Goal: Information Seeking & Learning: Learn about a topic

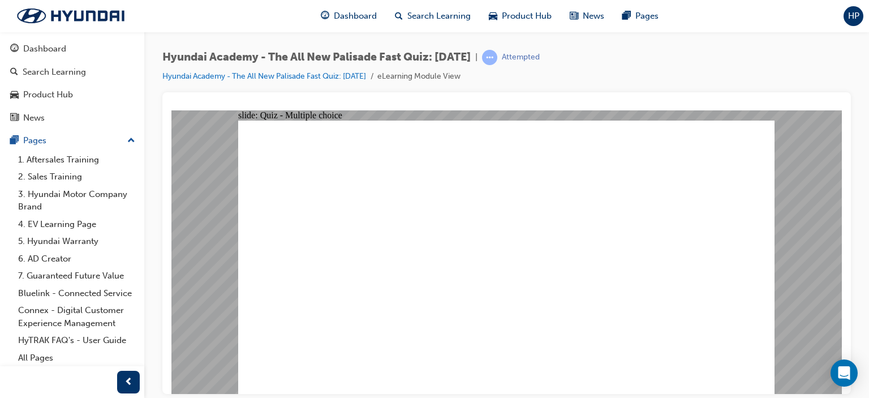
checkbox input "true"
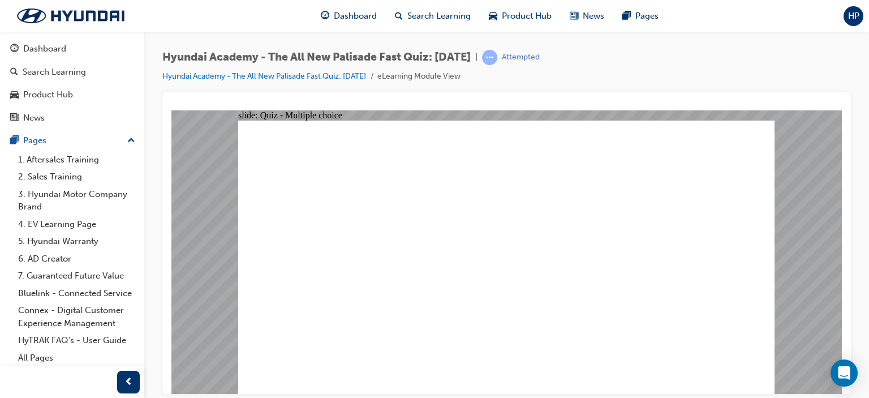
checkbox input "true"
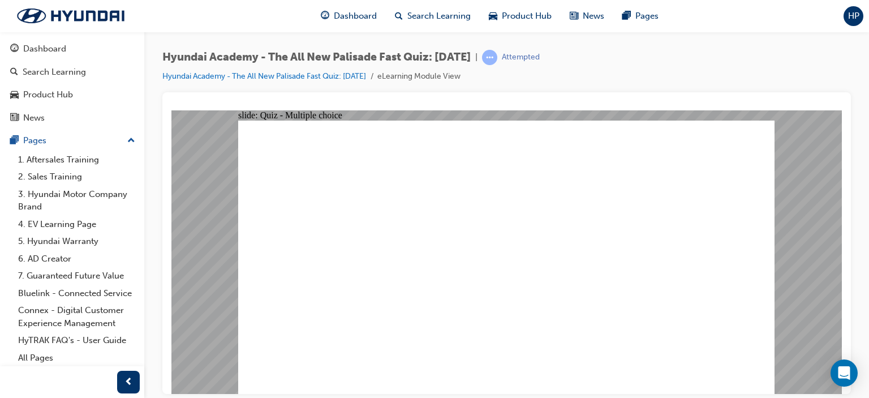
radio input "true"
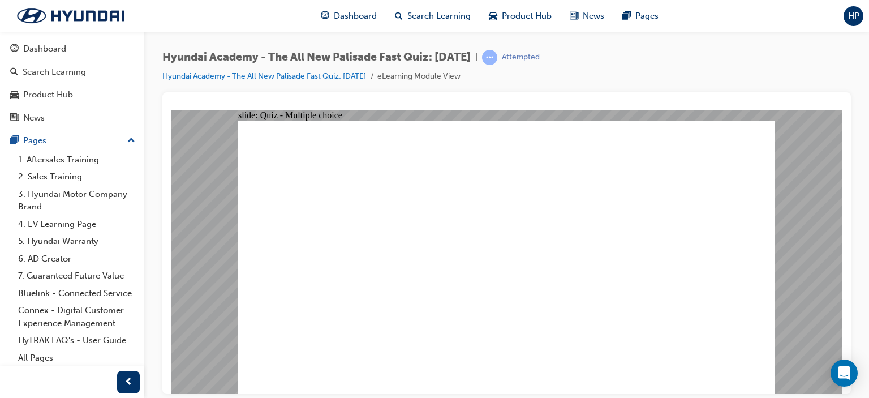
radio input "true"
checkbox input "true"
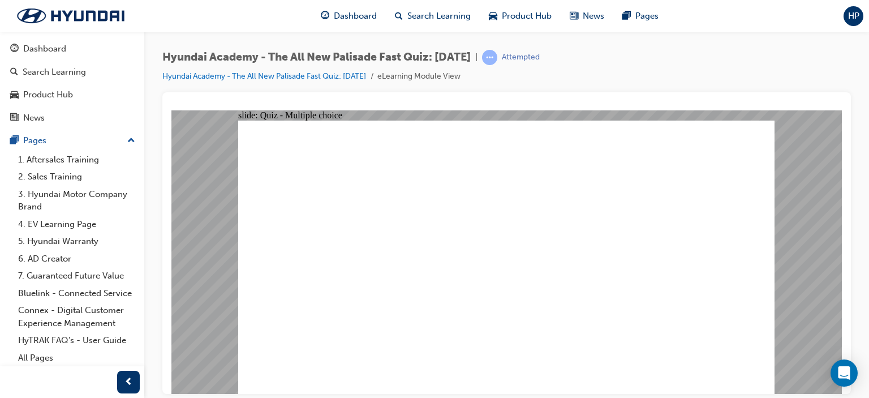
checkbox input "true"
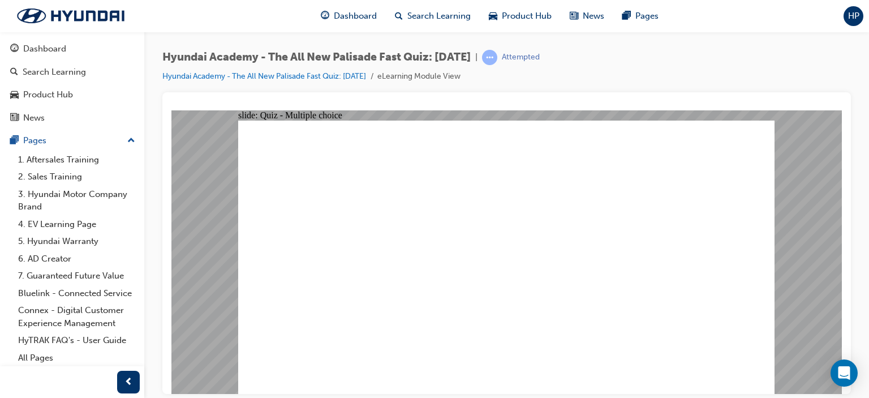
checkbox input "true"
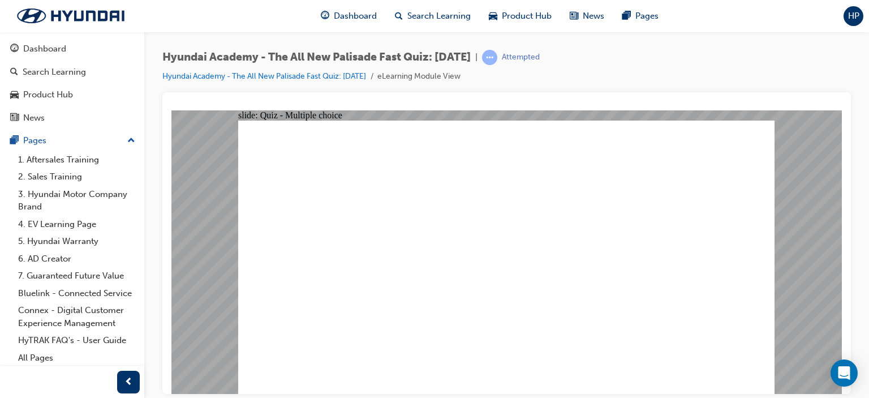
radio input "true"
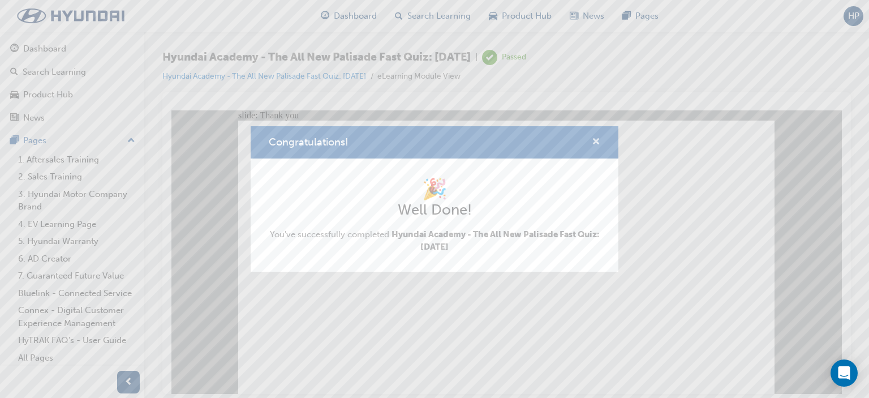
click at [592, 139] on span "cross-icon" at bounding box center [596, 143] width 8 height 10
